Goal: Task Accomplishment & Management: Complete application form

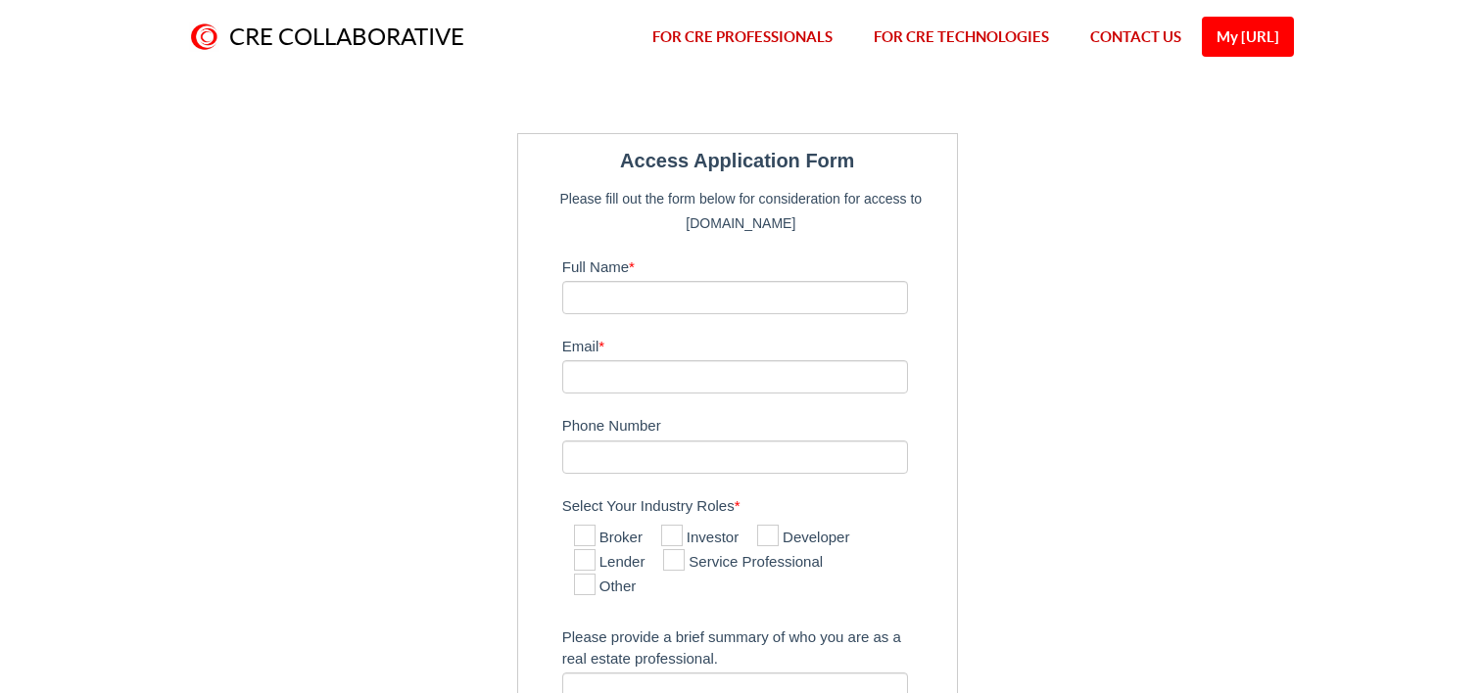
scroll to position [98, 0]
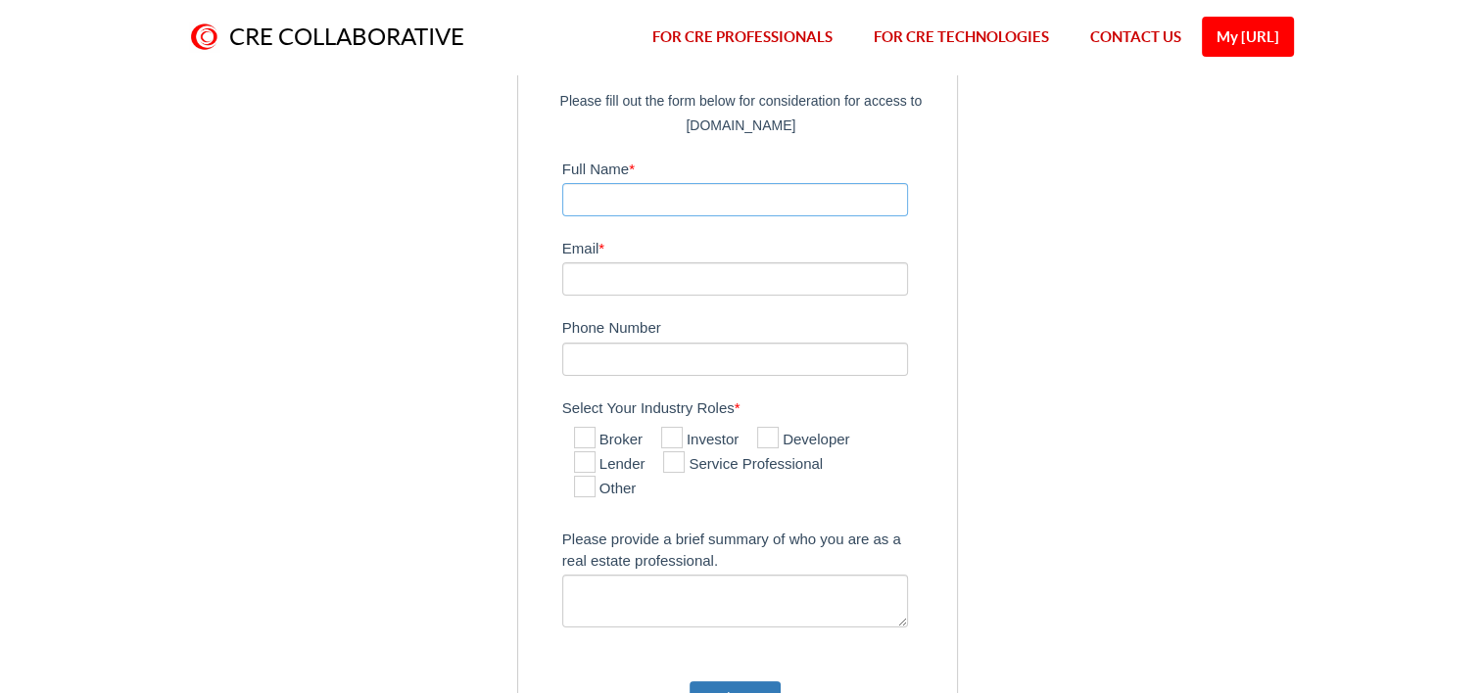
click at [748, 198] on input "Full Name *" at bounding box center [735, 199] width 347 height 33
type input "[PERSON_NAME] ([PERSON_NAME]) [PERSON_NAME]"
type input "[PERSON_NAME][EMAIL_ADDRESS][DOMAIN_NAME]"
type input "6624170397"
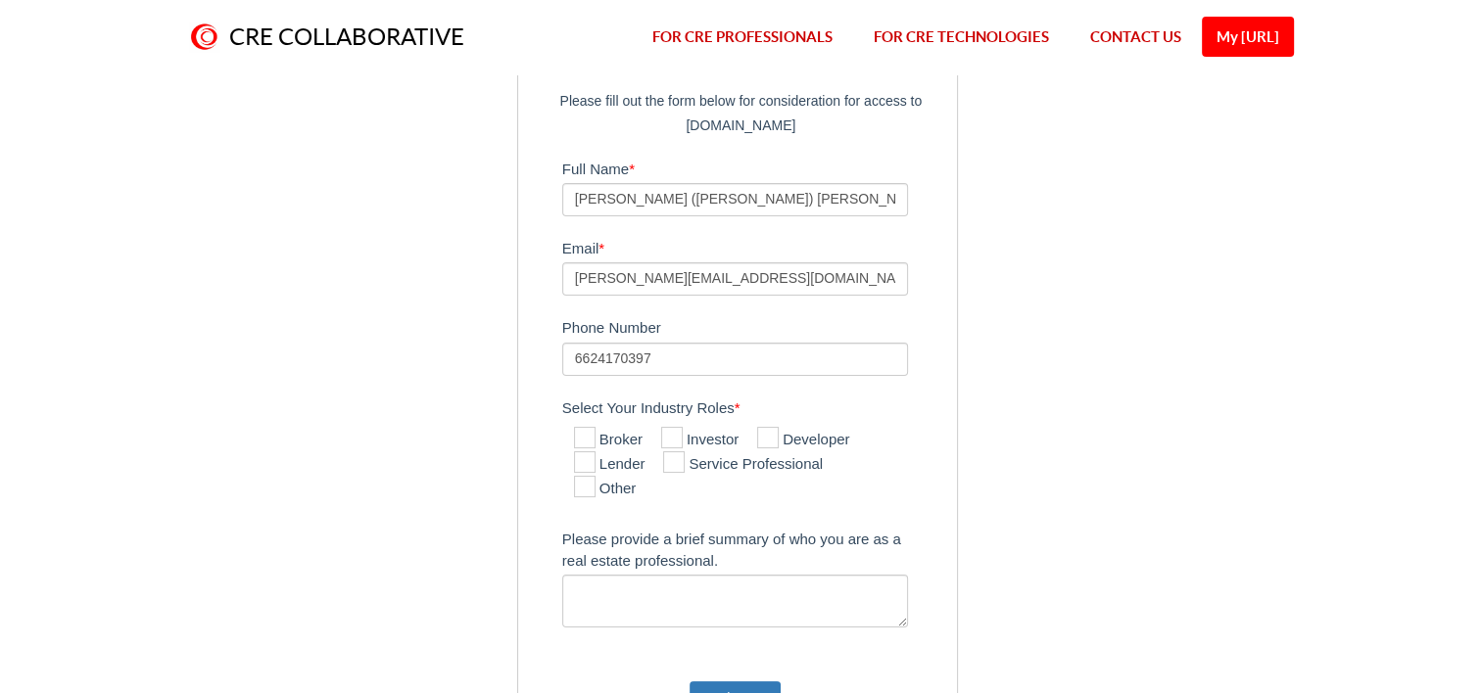
click at [584, 436] on icon at bounding box center [585, 438] width 22 height 22
click at [584, 436] on input "Broker" at bounding box center [580, 439] width 13 height 13
checkbox input "true"
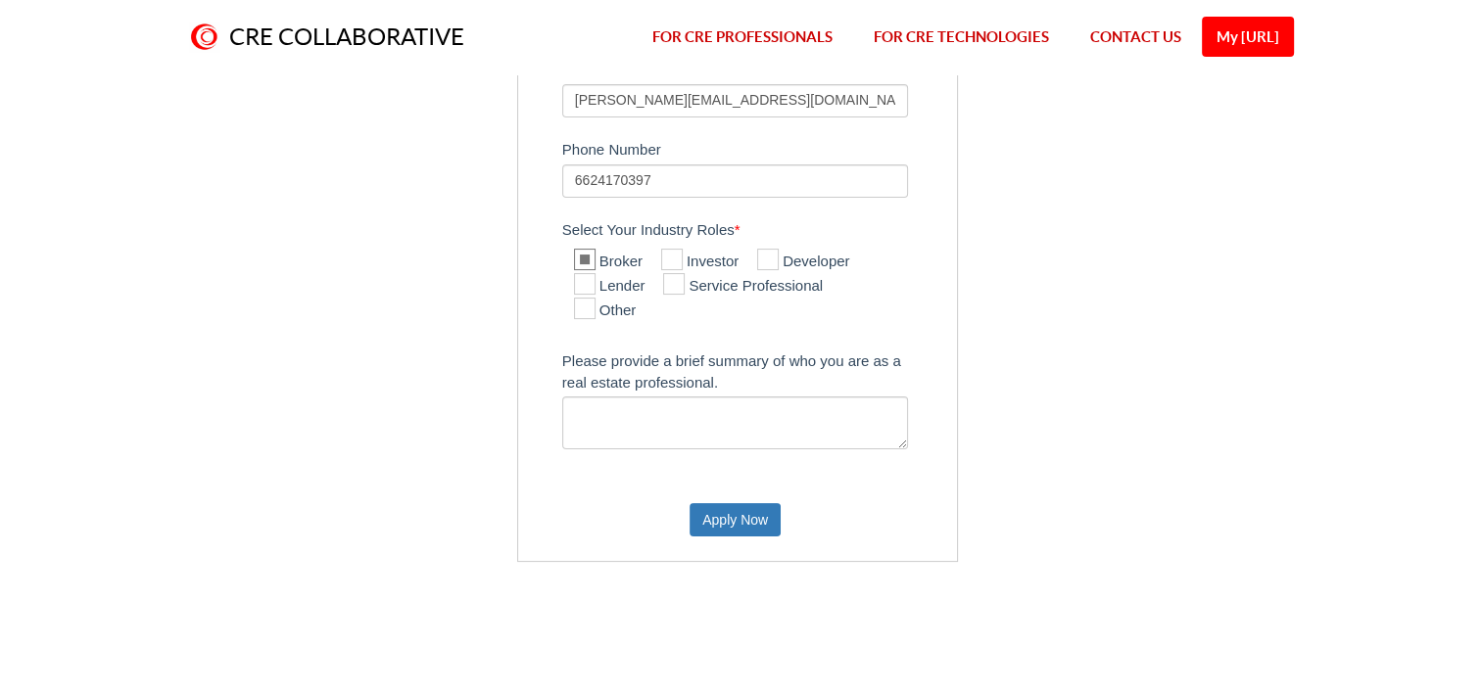
scroll to position [294, 0]
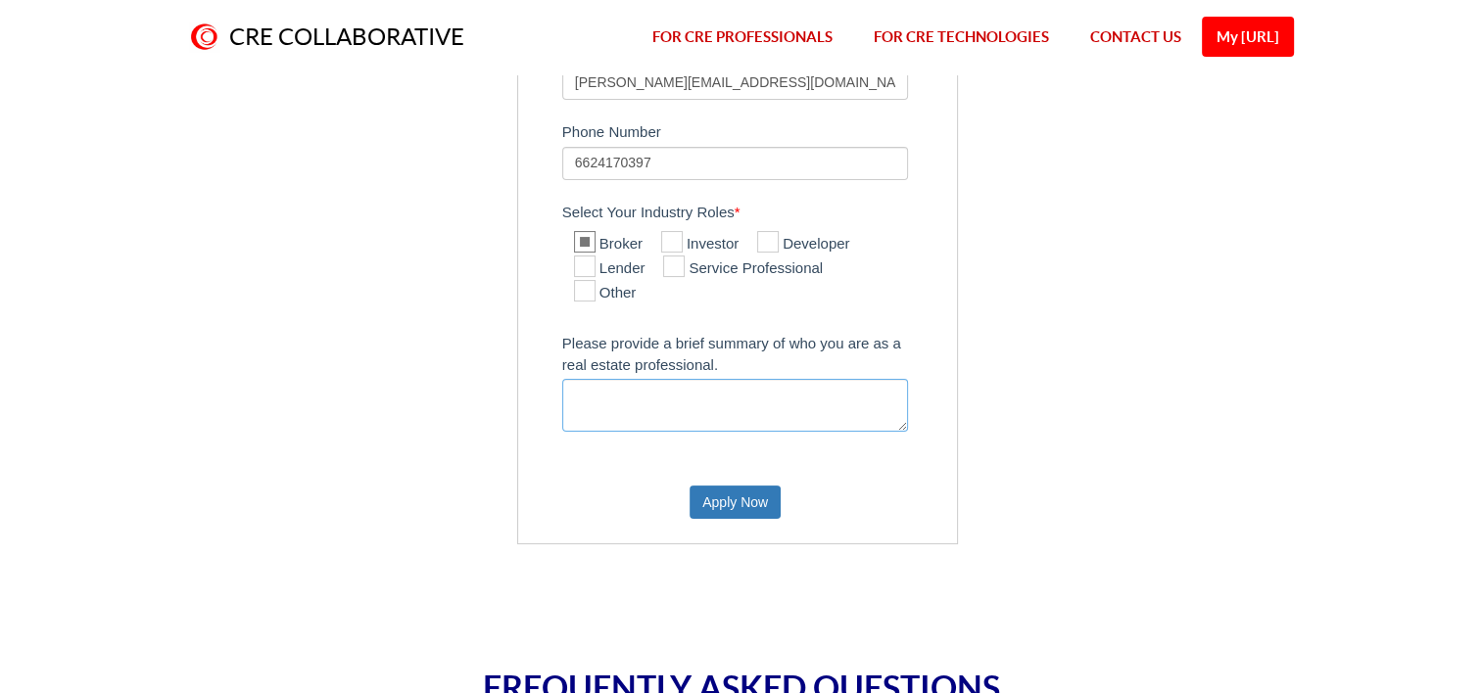
click at [680, 411] on textarea "Please provide a brief summary of who you are as a real estate professional." at bounding box center [735, 405] width 347 height 53
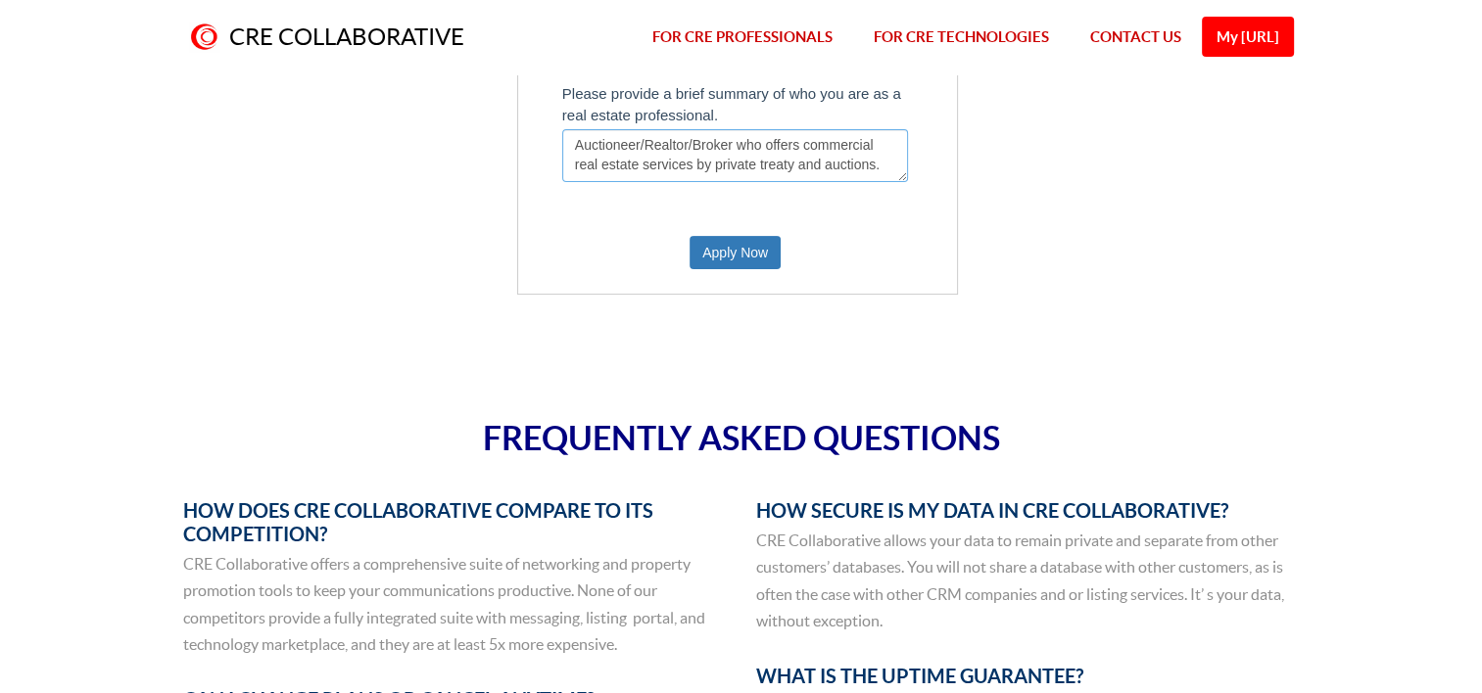
scroll to position [490, 0]
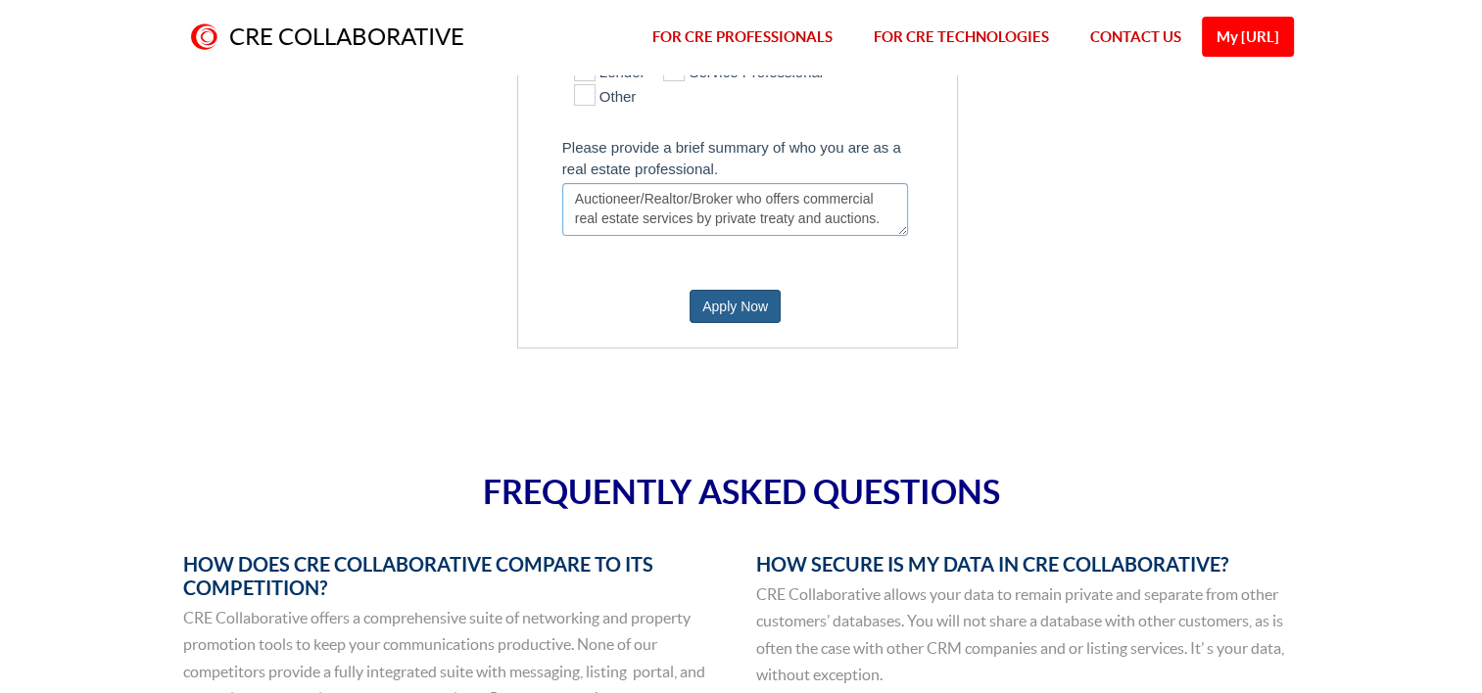
type textarea "Auctioneer/Realtor/Broker who offers commercial real estate services by private…"
click at [732, 307] on button "Apply Now" at bounding box center [734, 306] width 91 height 33
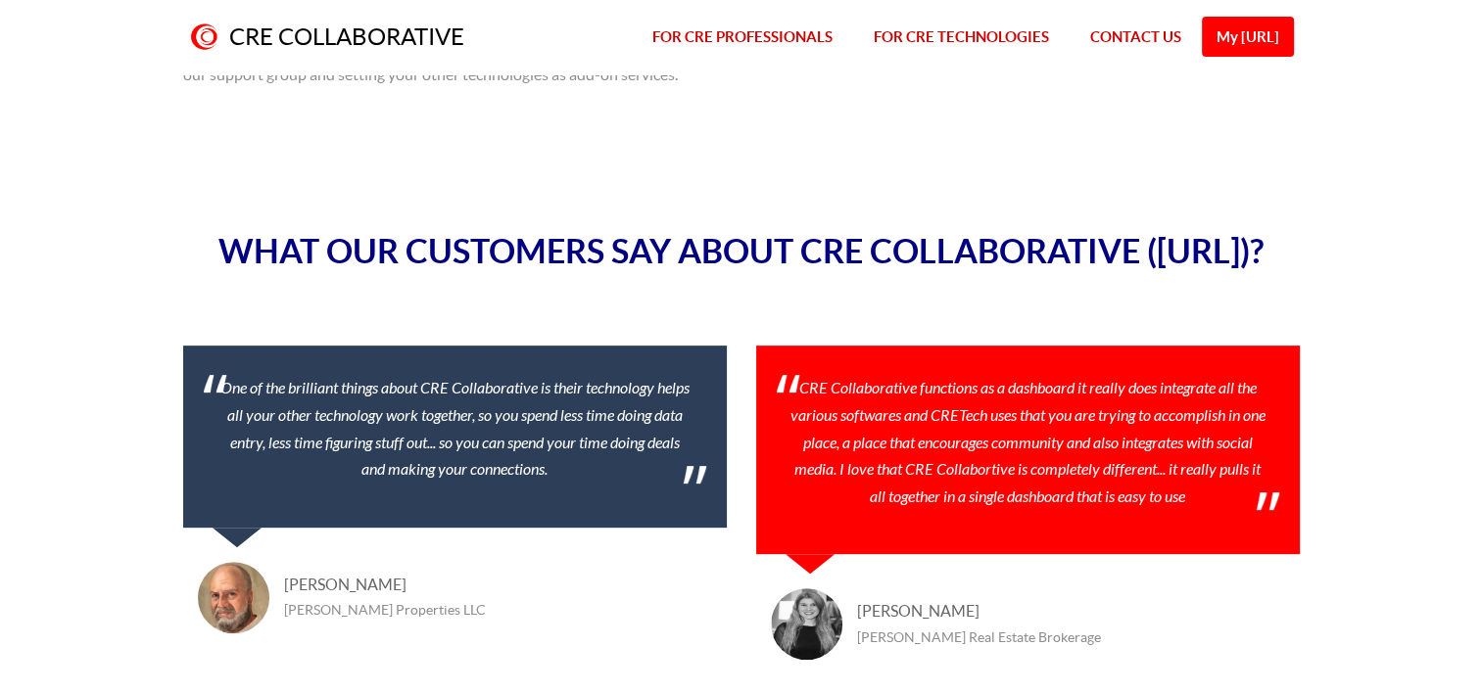
scroll to position [376, 0]
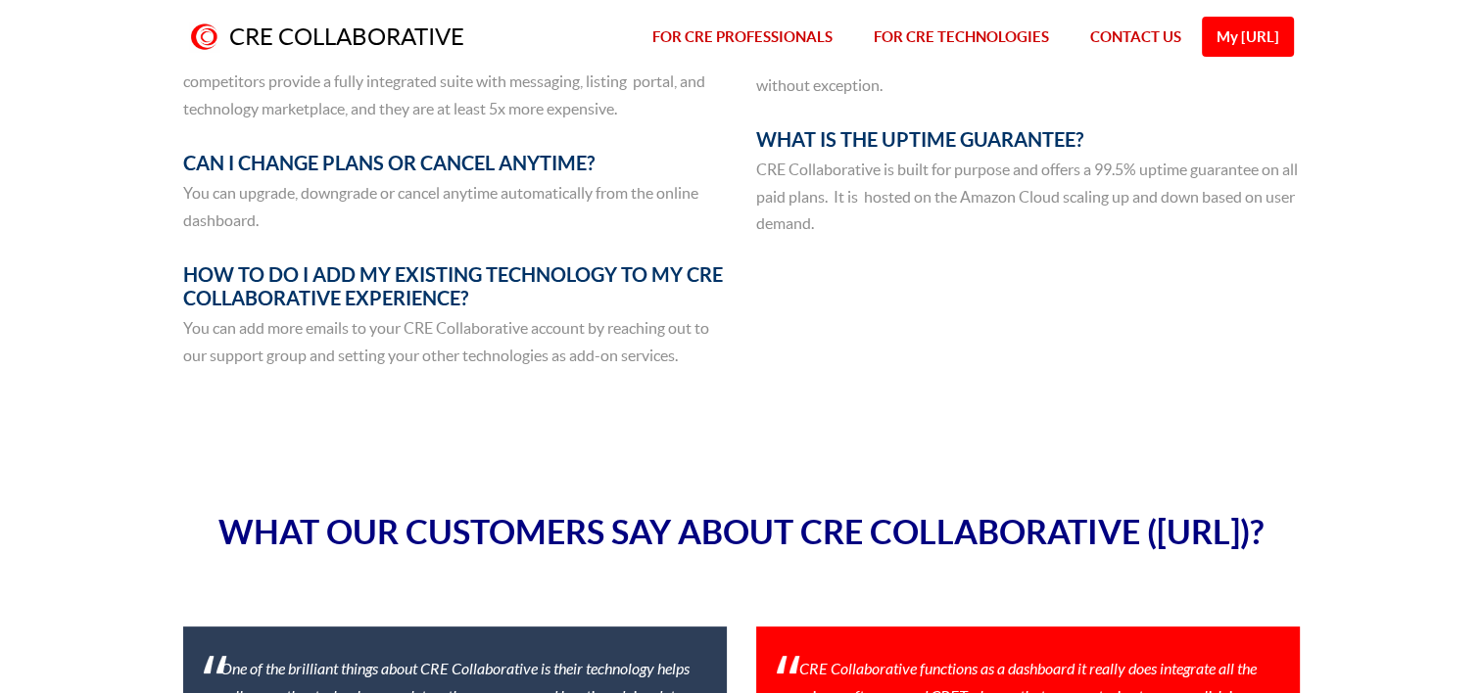
click at [1212, 33] on link "My [URL]" at bounding box center [1248, 37] width 92 height 40
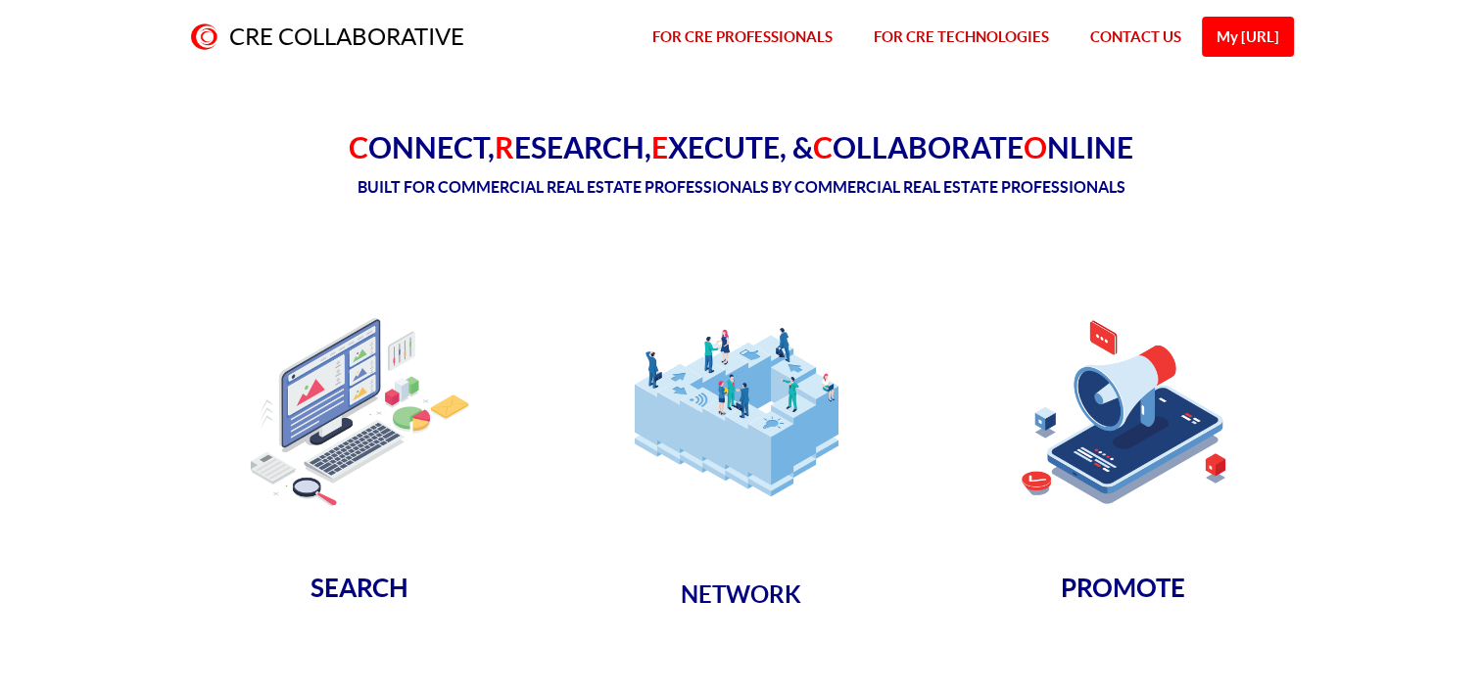
click at [1231, 29] on link "My [URL]" at bounding box center [1248, 37] width 92 height 40
